Goal: Information Seeking & Learning: Learn about a topic

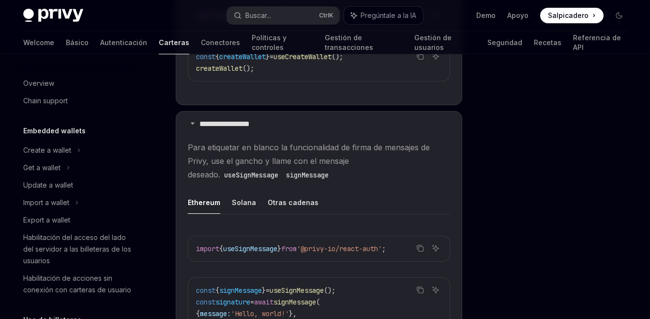
scroll to position [277, 0]
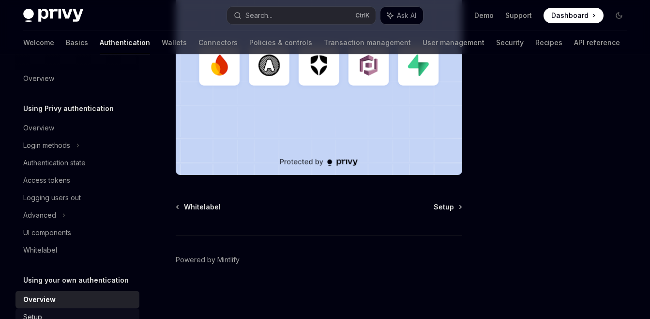
scroll to position [44, 0]
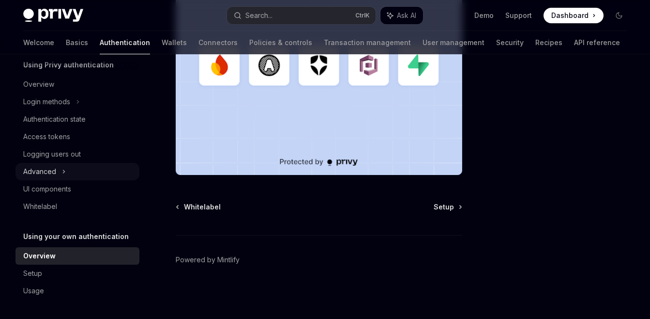
click at [112, 171] on div "Advanced" at bounding box center [77, 171] width 124 height 17
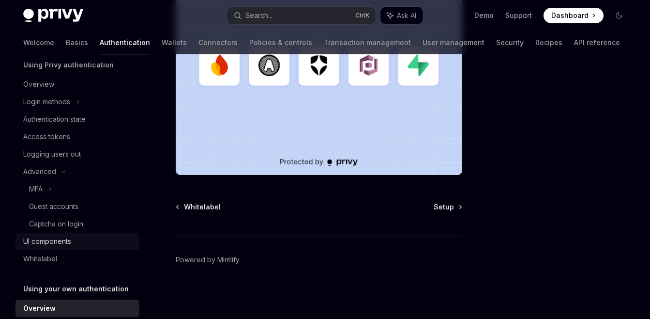
click at [56, 243] on div "UI components" at bounding box center [47, 241] width 48 height 12
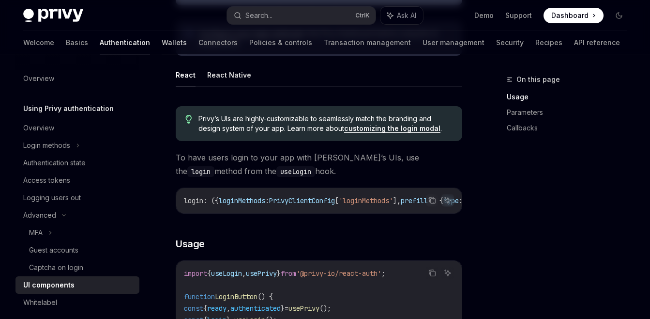
click at [162, 46] on link "Wallets" at bounding box center [174, 42] width 25 height 23
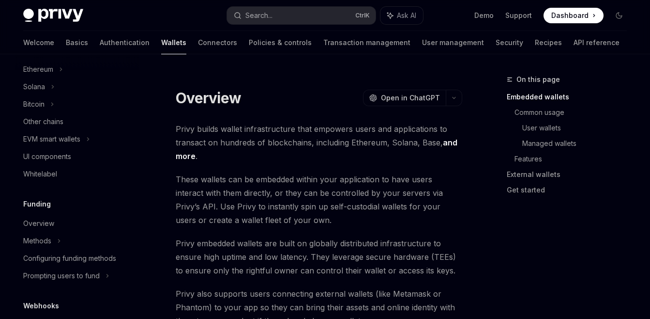
scroll to position [228, 0]
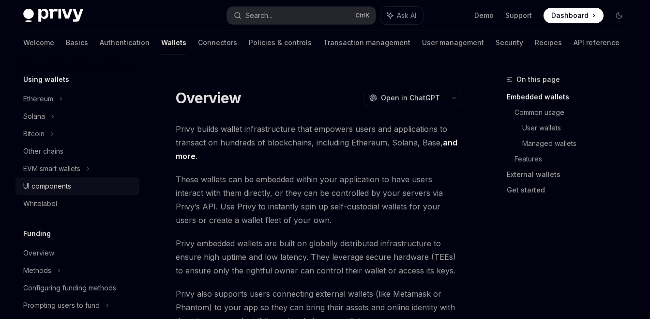
click at [80, 186] on div "UI components" at bounding box center [78, 186] width 110 height 12
type textarea "*"
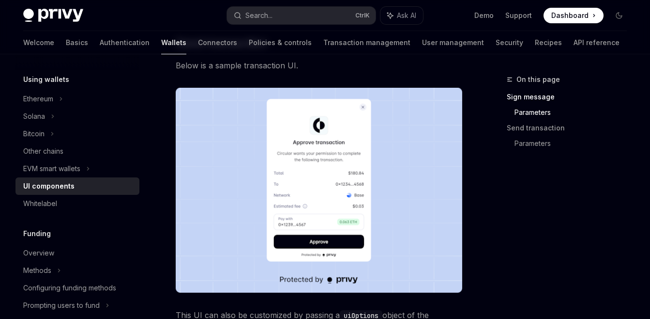
scroll to position [813, 0]
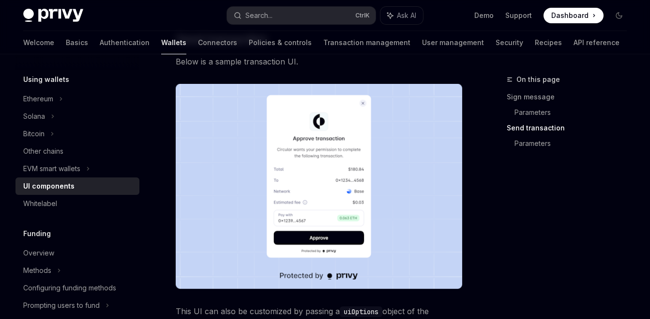
click at [325, 166] on img at bounding box center [319, 186] width 287 height 205
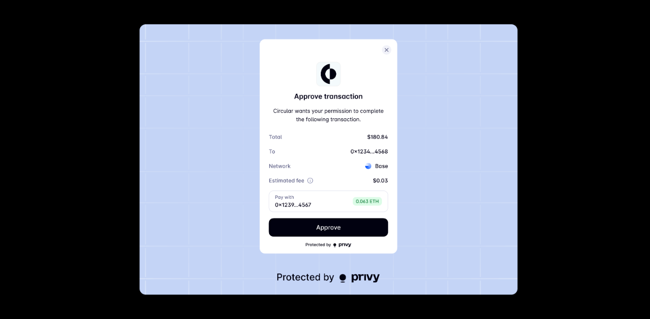
click at [537, 103] on div at bounding box center [325, 159] width 650 height 319
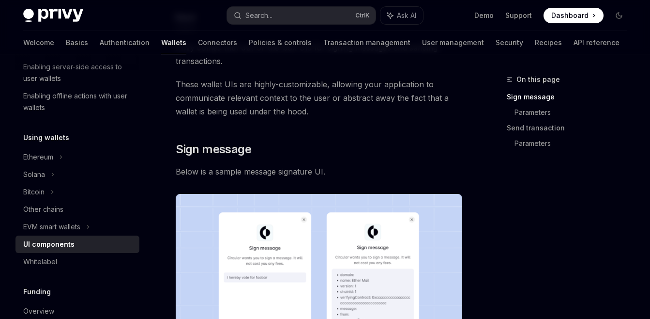
scroll to position [0, 0]
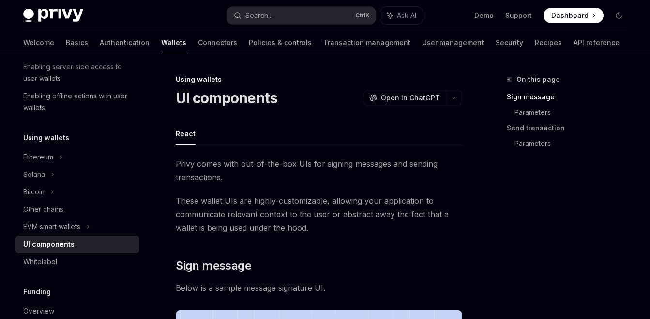
drag, startPoint x: 380, startPoint y: 195, endPoint x: 173, endPoint y: 96, distance: 230.0
copy div "UI components OpenAI Open in ChatGPT OpenAI Open in ChatGPT React Privy comes w…"
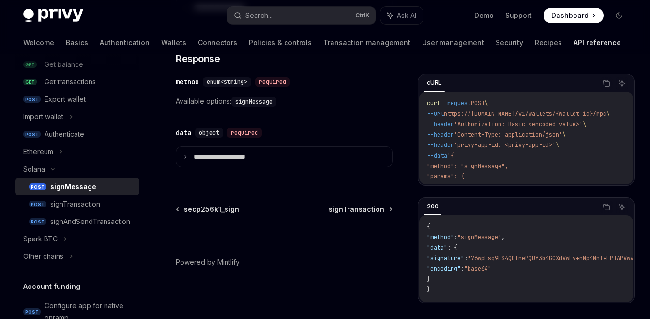
scroll to position [529, 0]
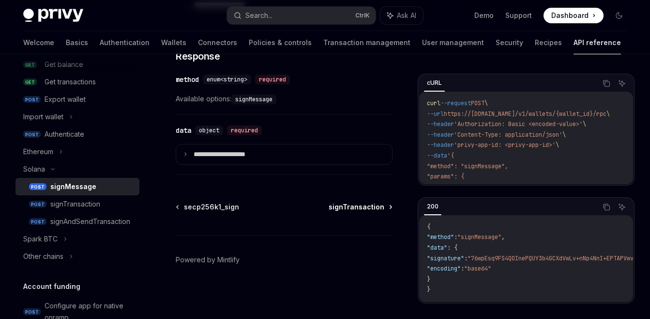
click at [354, 209] on span "signTransaction" at bounding box center [357, 207] width 56 height 10
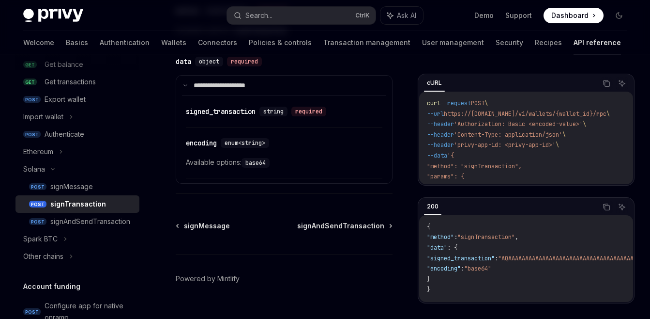
scroll to position [724, 0]
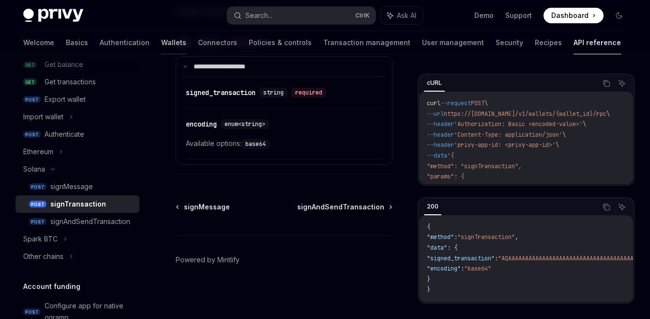
click at [161, 45] on link "Wallets" at bounding box center [173, 42] width 25 height 23
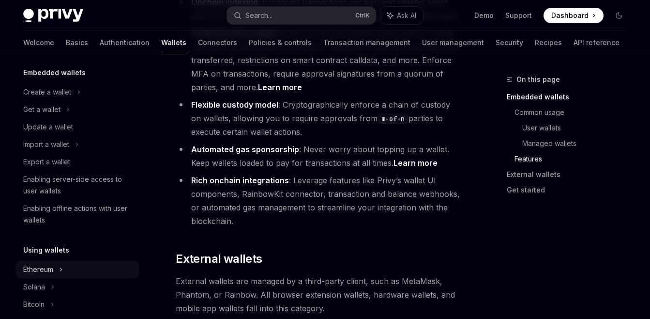
scroll to position [174, 0]
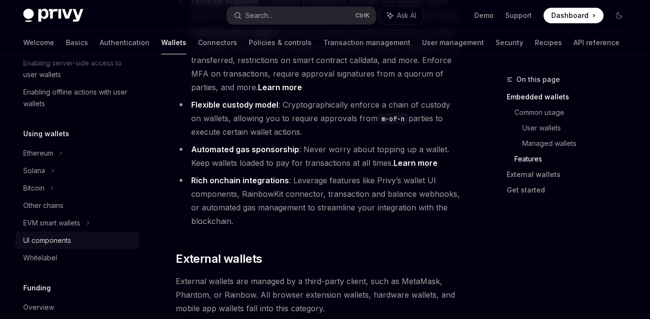
click at [61, 240] on div "UI components" at bounding box center [47, 240] width 48 height 12
type textarea "*"
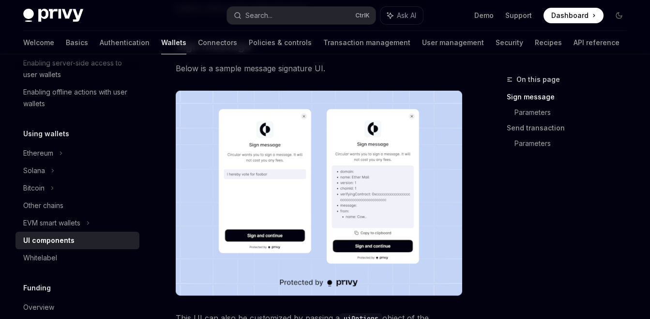
scroll to position [232, 0]
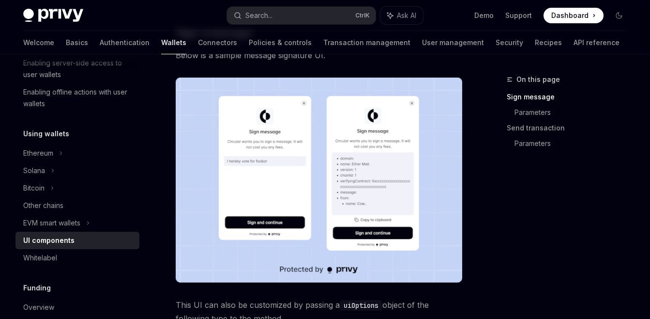
click at [395, 182] on img at bounding box center [319, 179] width 287 height 205
